Goal: Task Accomplishment & Management: Manage account settings

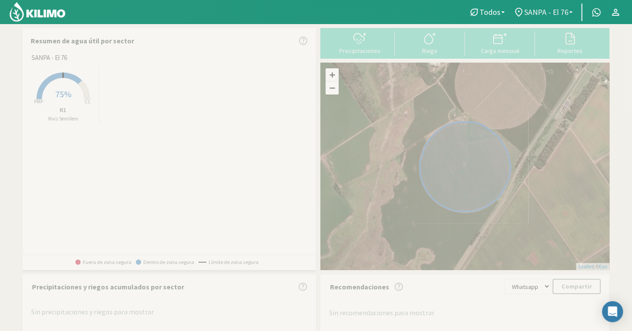
click at [546, 7] on span "SANPA - El 76" at bounding box center [546, 11] width 44 height 9
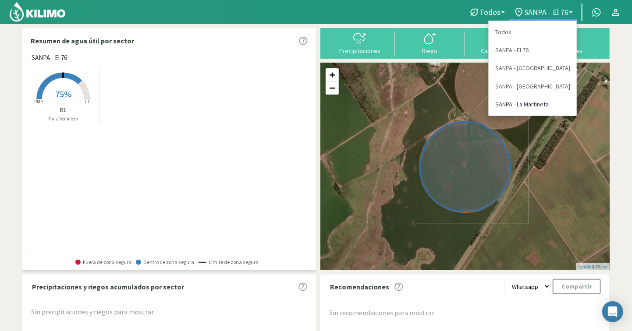
click at [542, 103] on link "SANPA - La Martineta" at bounding box center [532, 104] width 88 height 18
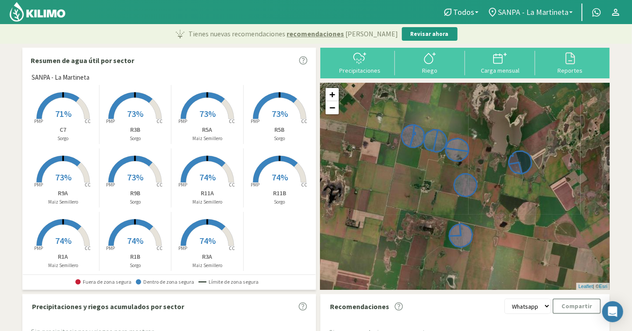
click at [555, 9] on span "SANPA - La Martineta" at bounding box center [533, 11] width 71 height 9
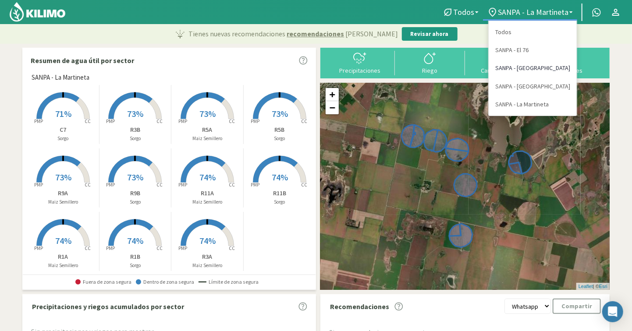
click at [542, 67] on link "SANPA - [GEOGRAPHIC_DATA]" at bounding box center [532, 68] width 88 height 18
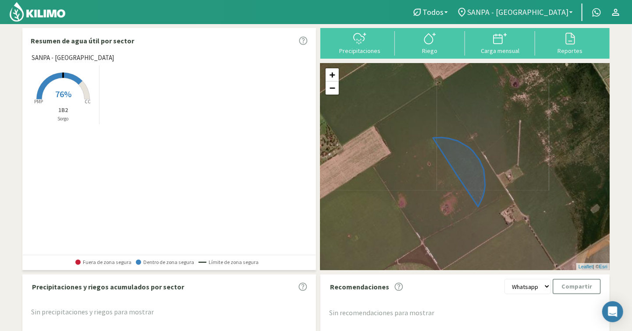
click at [560, 12] on span "SANPA - [GEOGRAPHIC_DATA]" at bounding box center [517, 11] width 101 height 9
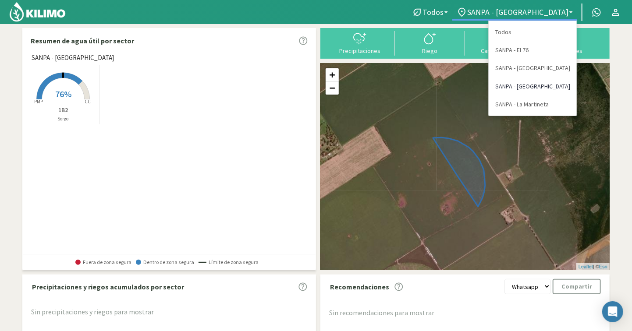
click at [546, 88] on link "SANPA - [GEOGRAPHIC_DATA]" at bounding box center [532, 87] width 88 height 18
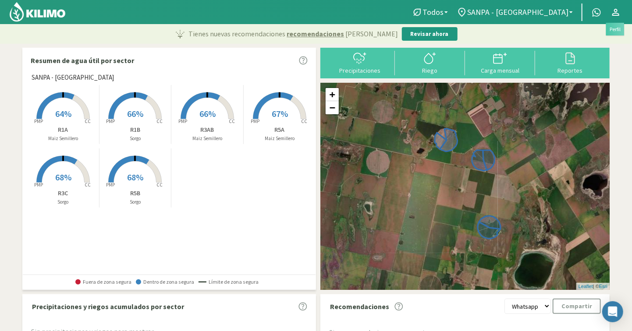
click at [617, 9] on icon at bounding box center [615, 12] width 11 height 11
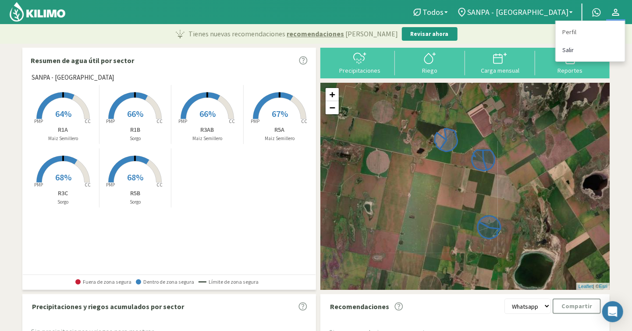
click at [576, 51] on link "Salir" at bounding box center [589, 50] width 69 height 18
